Goal: Information Seeking & Learning: Learn about a topic

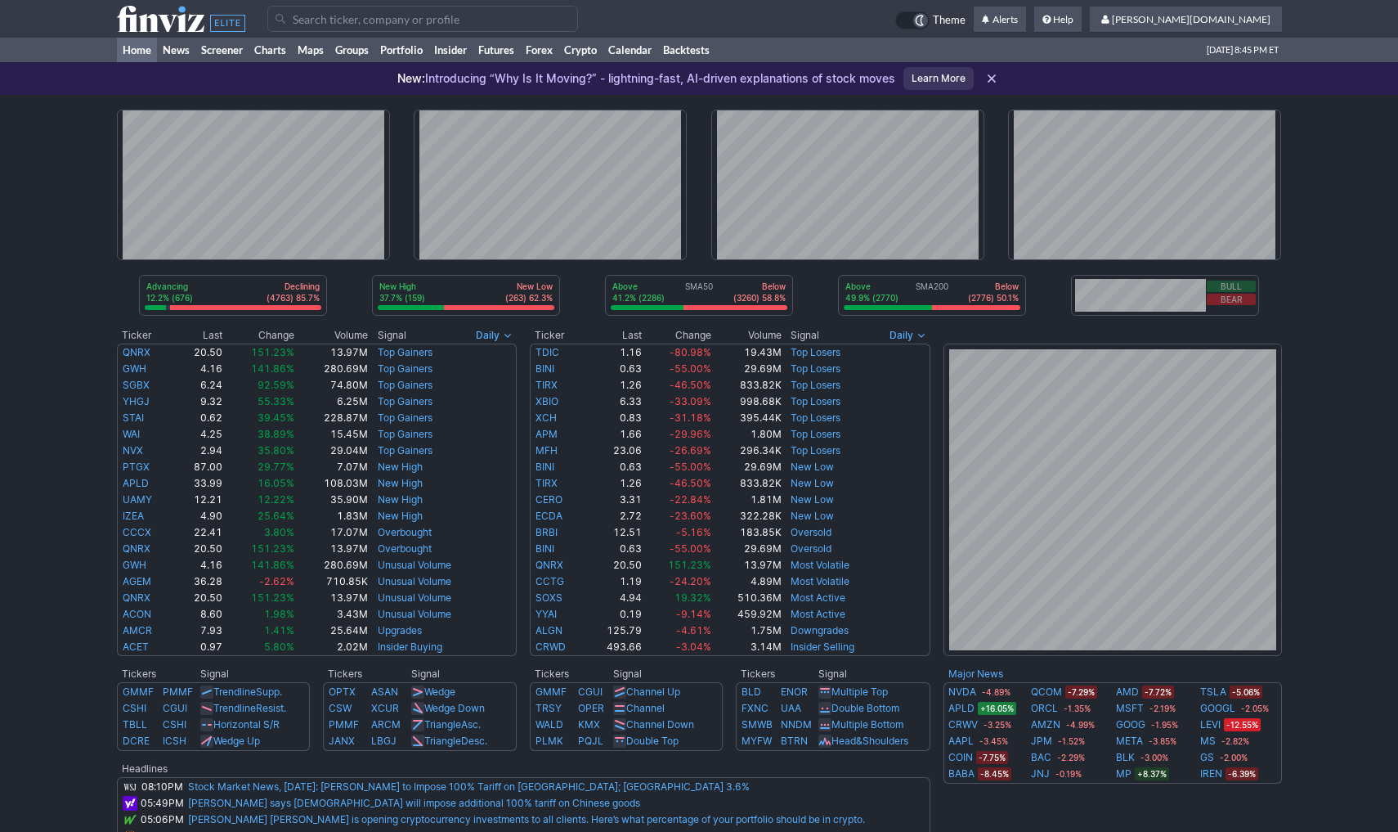
click at [989, 82] on icon at bounding box center [992, 78] width 16 height 16
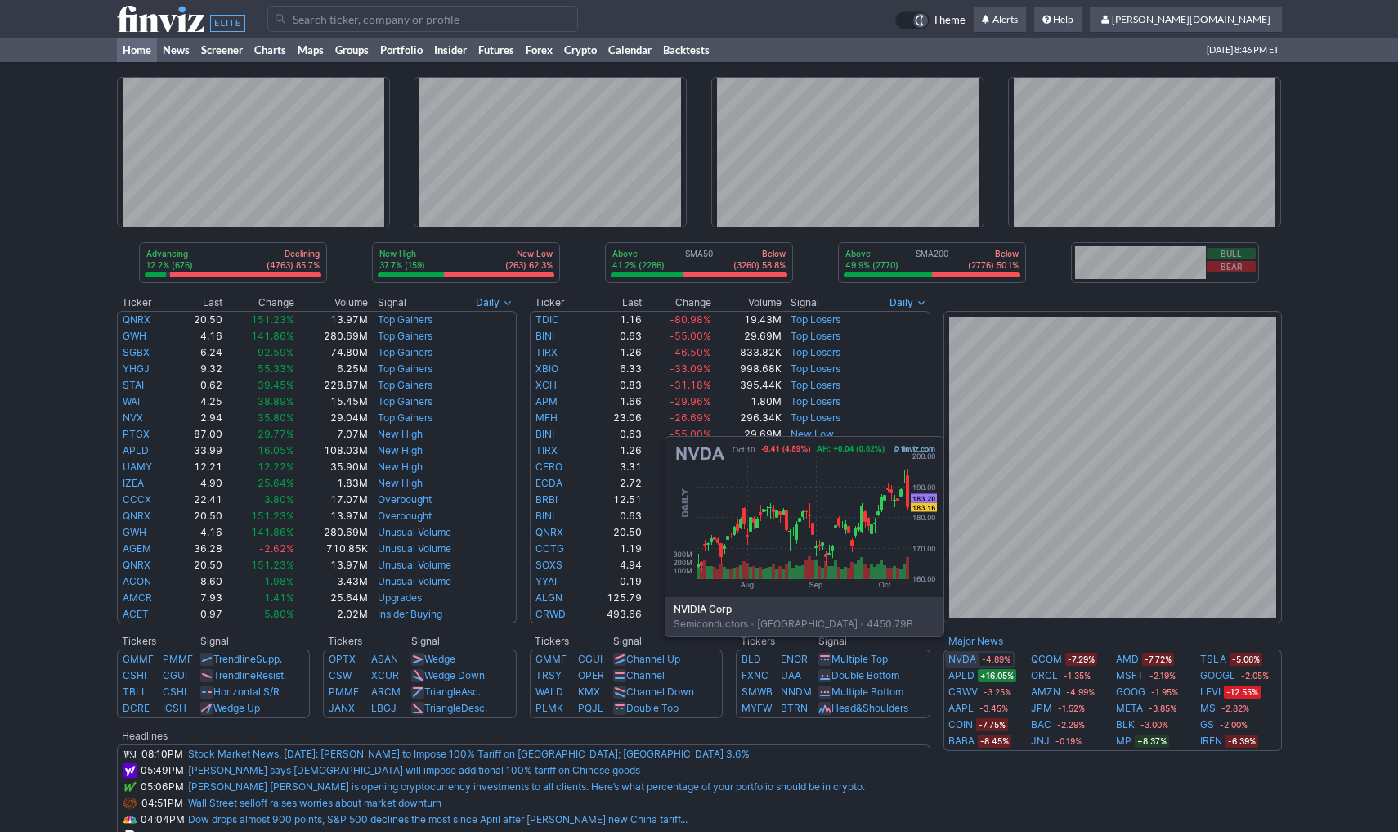
click at [966, 661] on link "NVDA" at bounding box center [962, 659] width 28 height 16
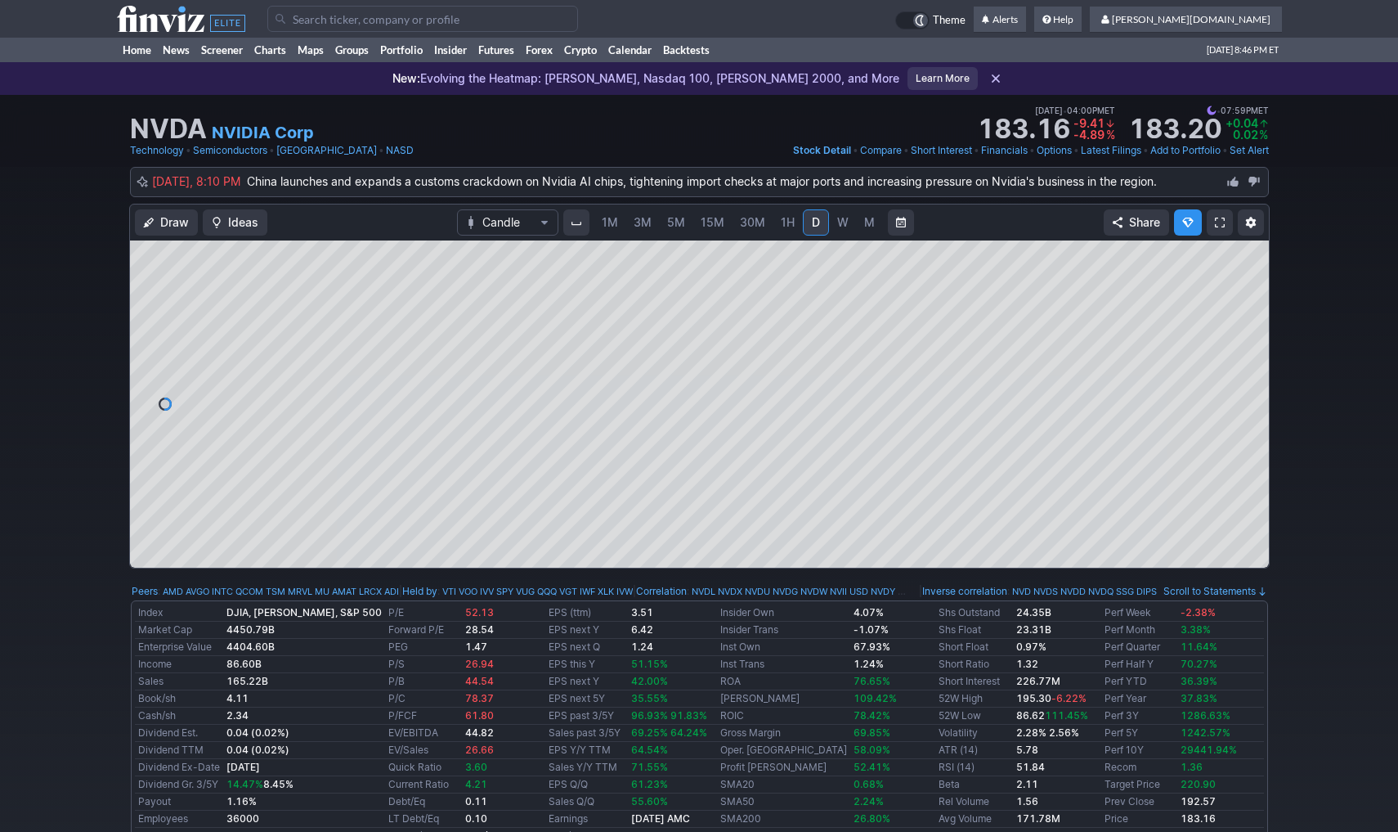
click at [1223, 222] on span at bounding box center [1220, 222] width 10 height 13
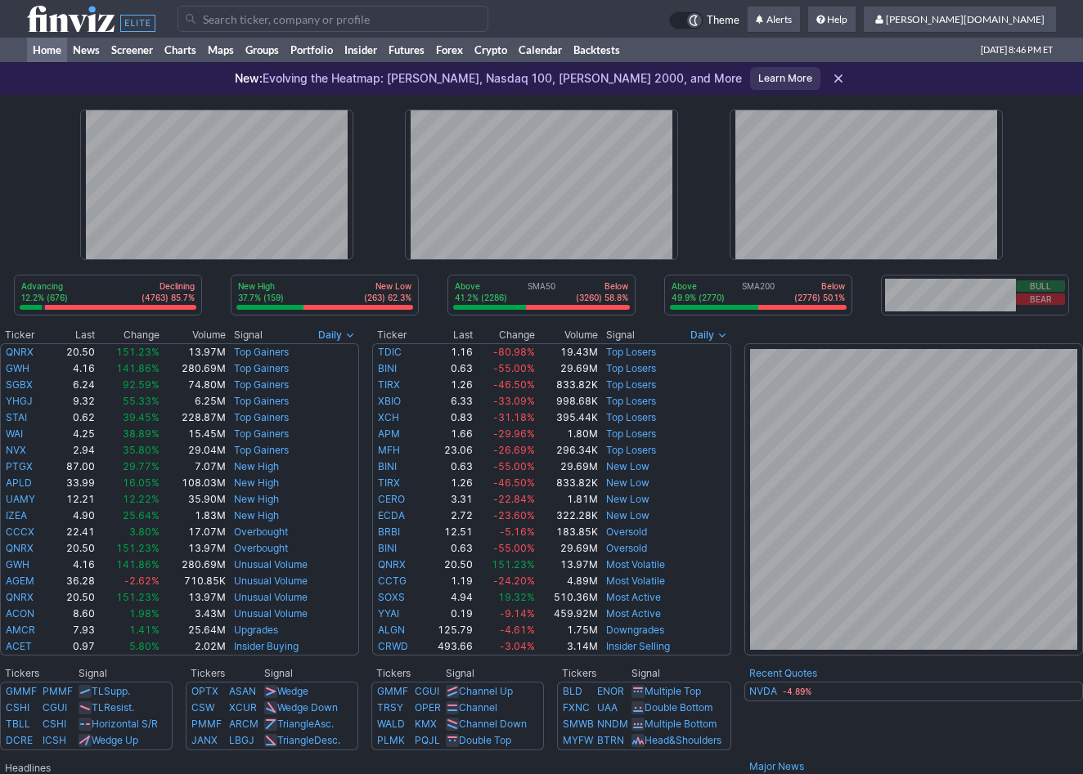
click at [702, 19] on div at bounding box center [694, 20] width 16 height 16
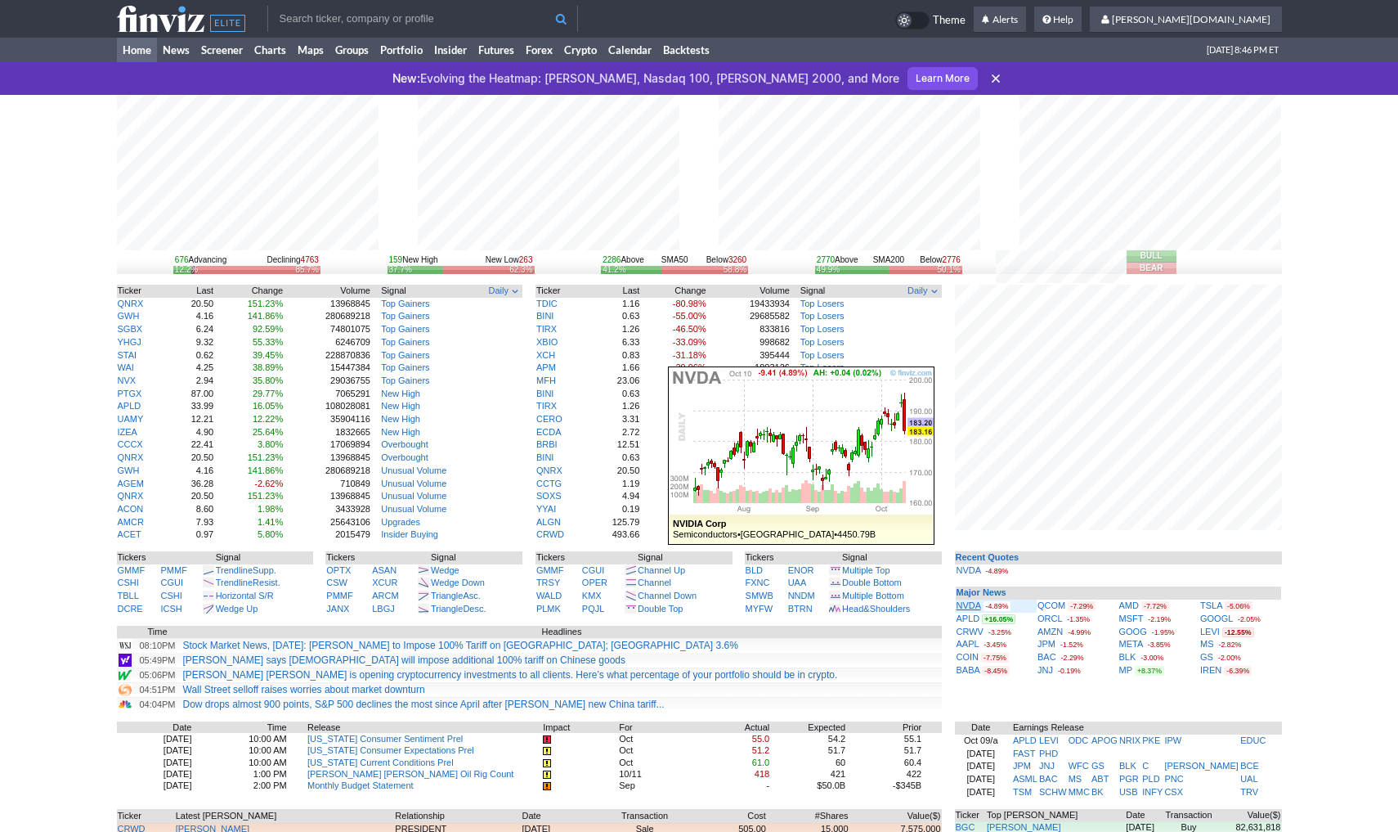
click at [970, 600] on link "NVDA" at bounding box center [969, 605] width 25 height 10
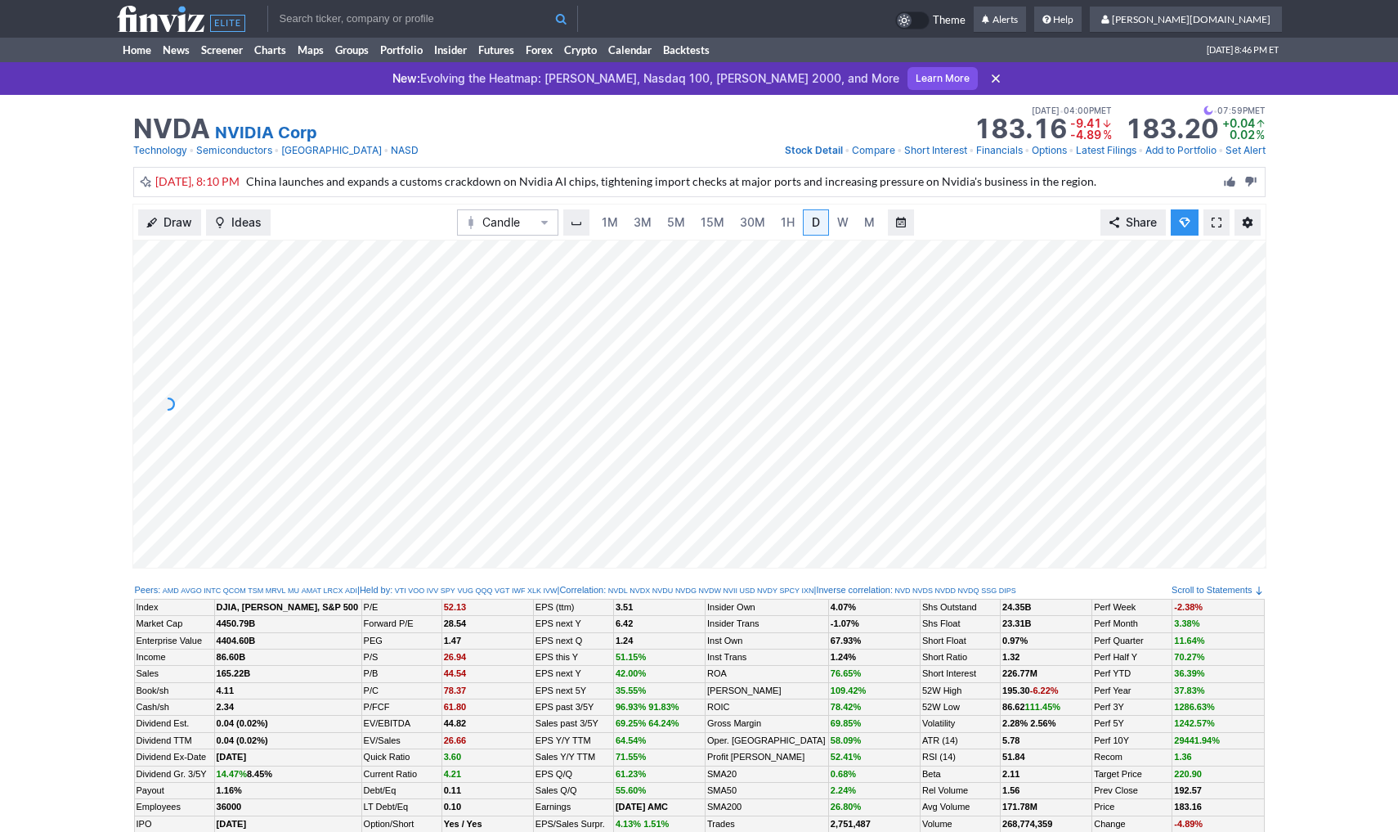
click at [1223, 224] on link at bounding box center [1217, 222] width 26 height 26
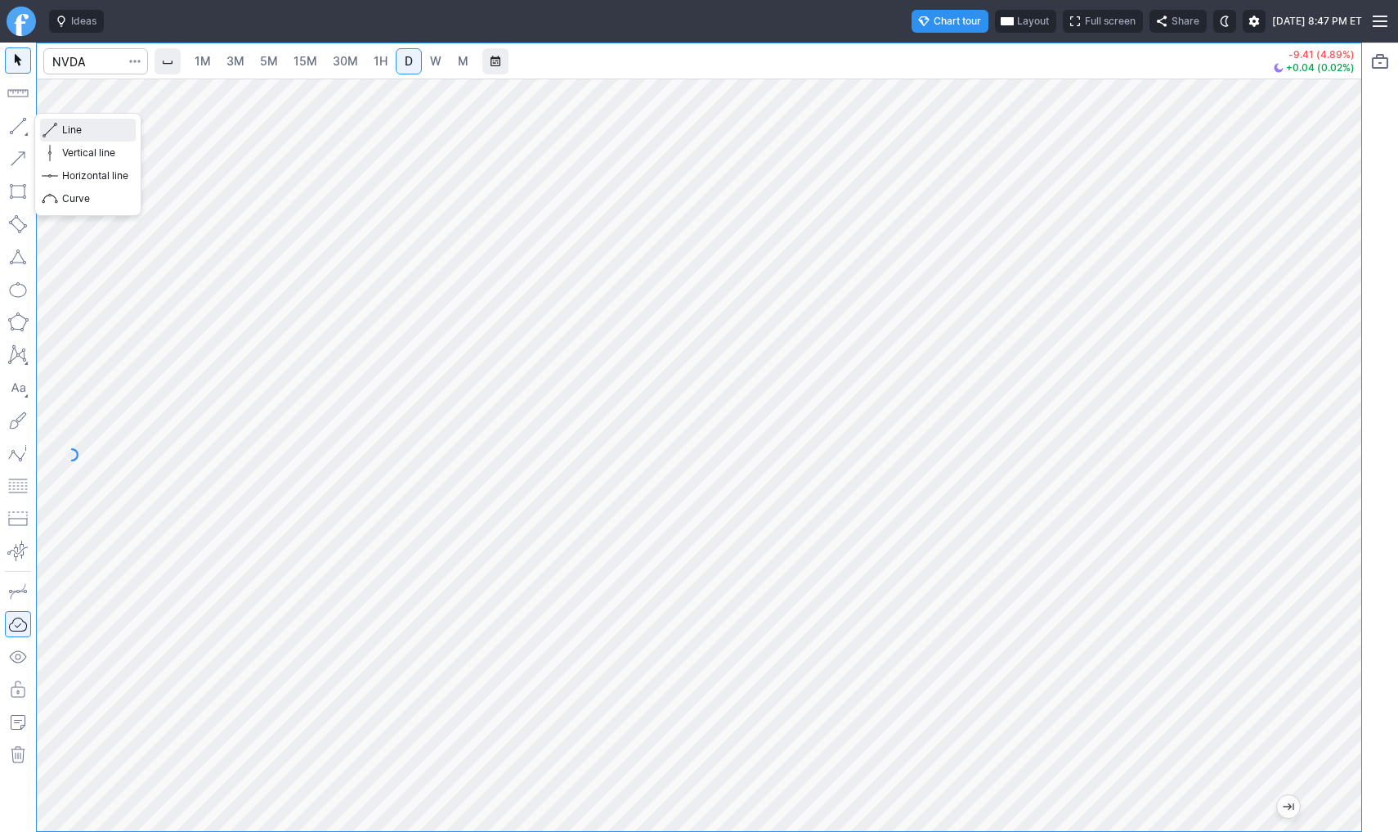
click at [65, 130] on span "Line" at bounding box center [95, 130] width 66 height 16
click at [60, 122] on button "Line" at bounding box center [88, 130] width 96 height 23
click at [101, 61] on input "Search" at bounding box center [95, 61] width 105 height 26
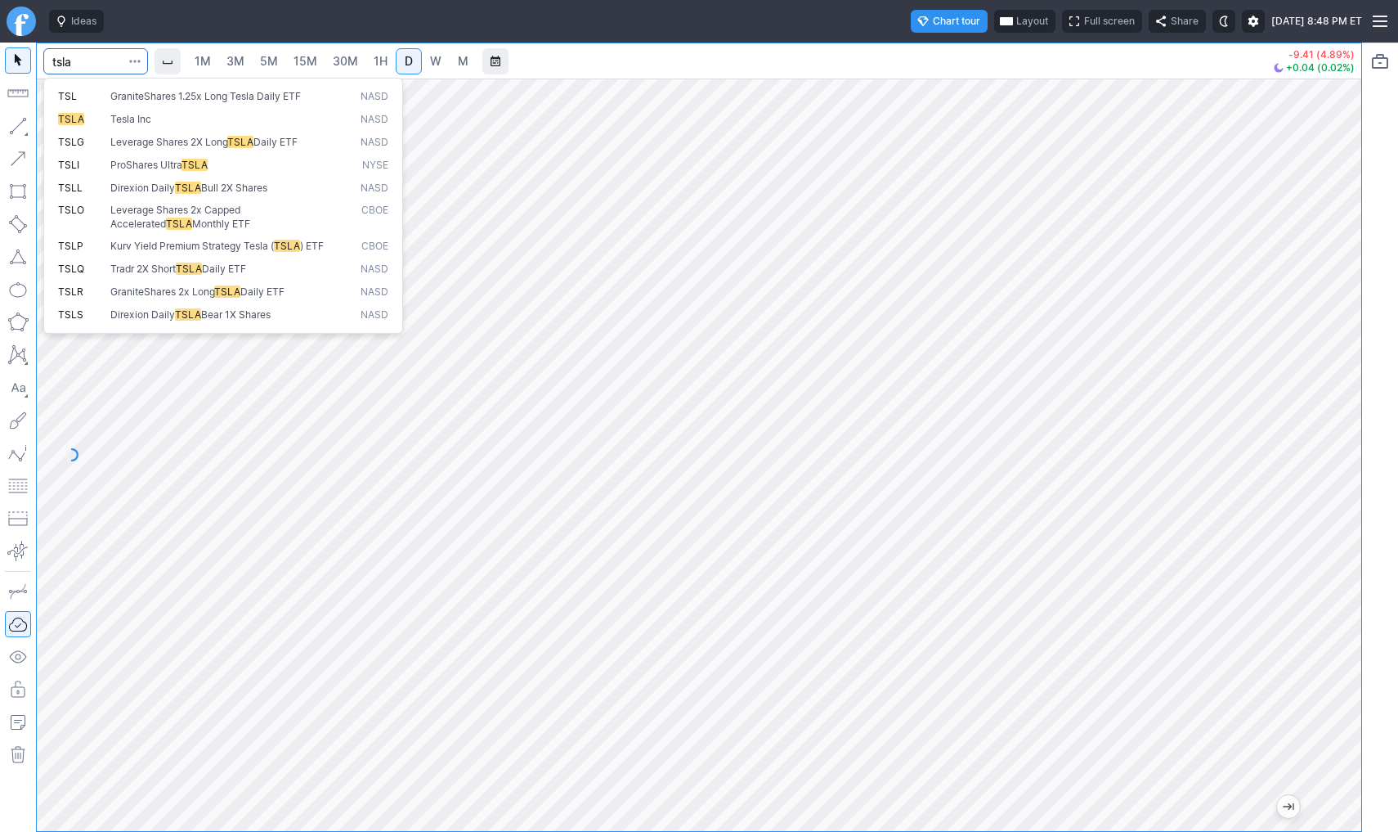
type input "tsla"
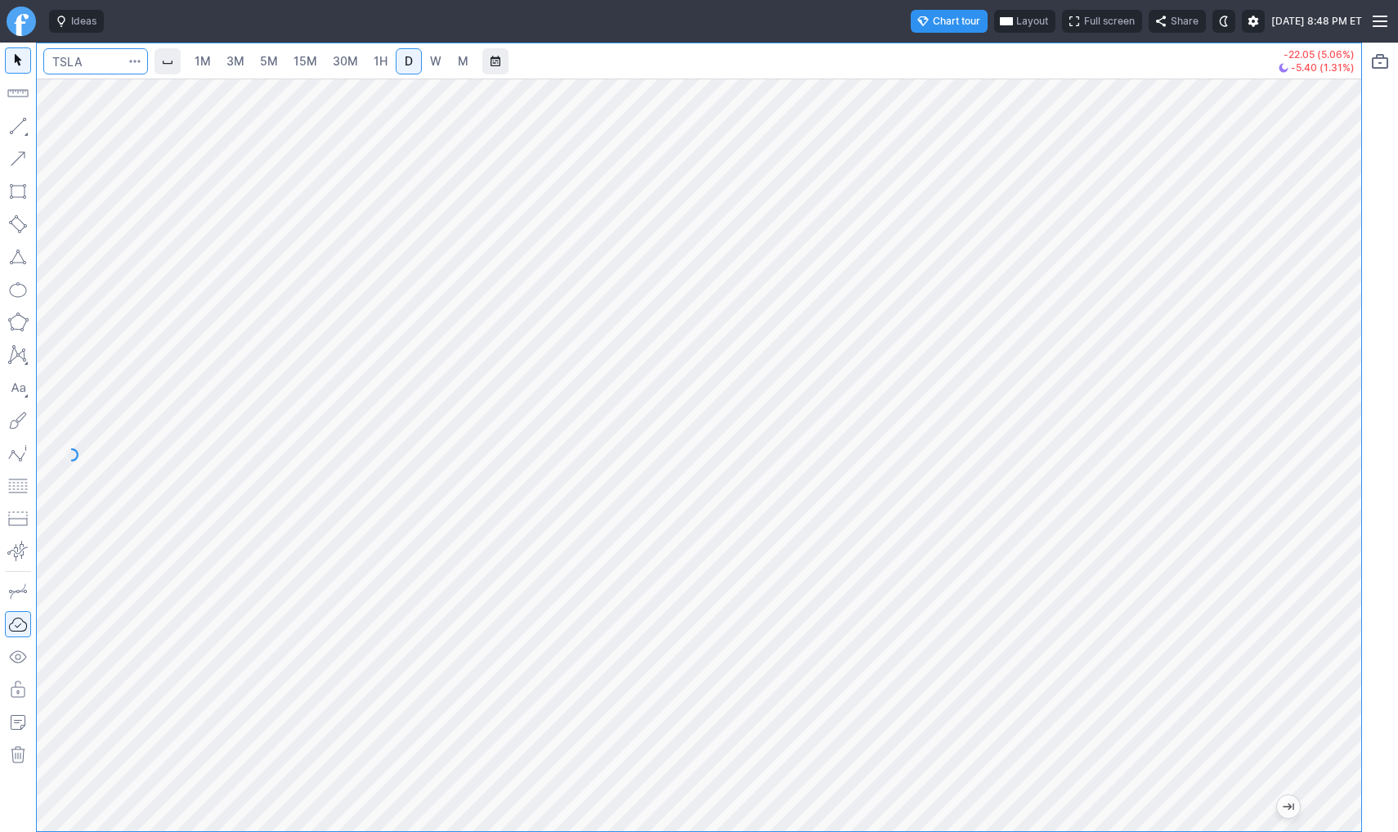
click at [87, 53] on input "Search" at bounding box center [95, 61] width 105 height 26
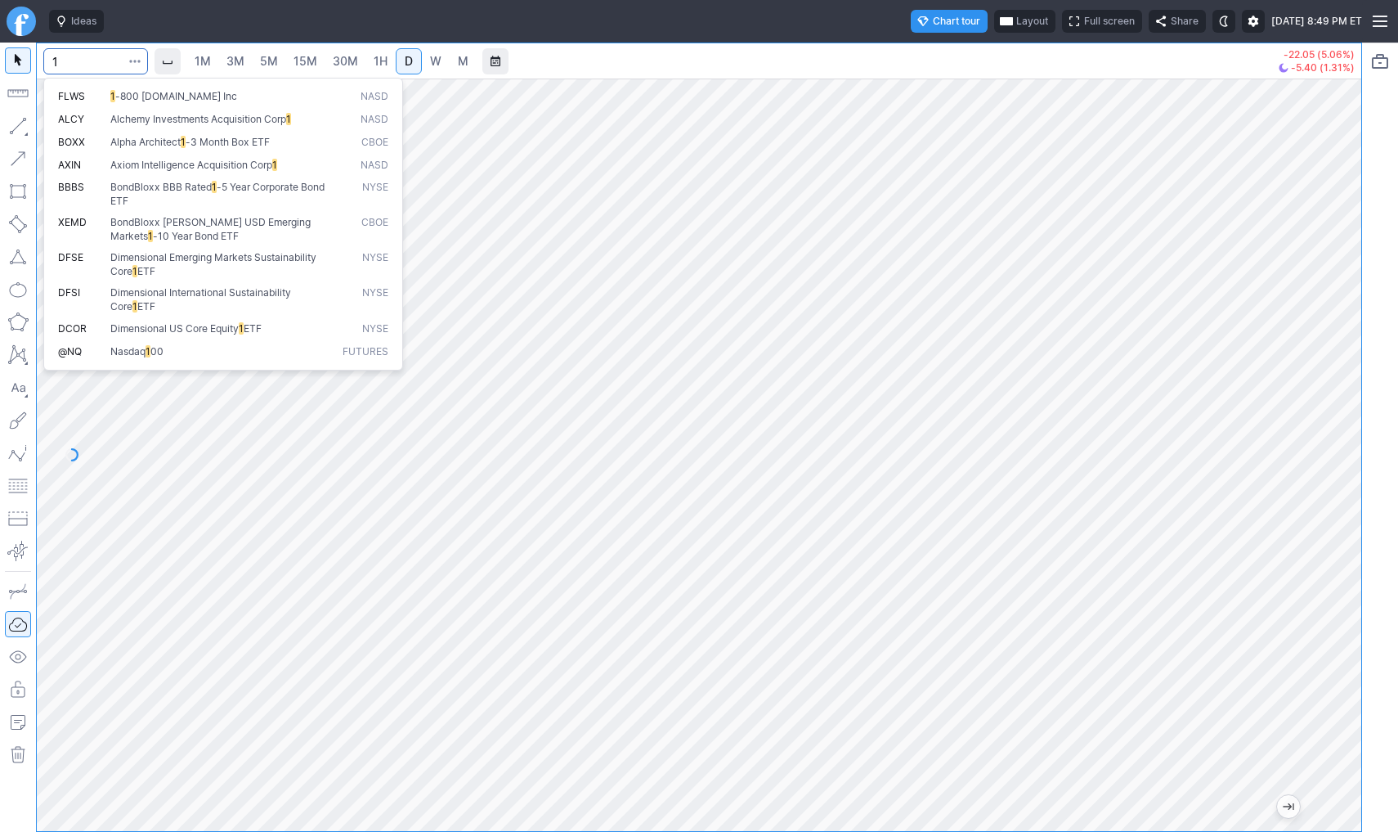
type input "1"
